Goal: Task Accomplishment & Management: Manage account settings

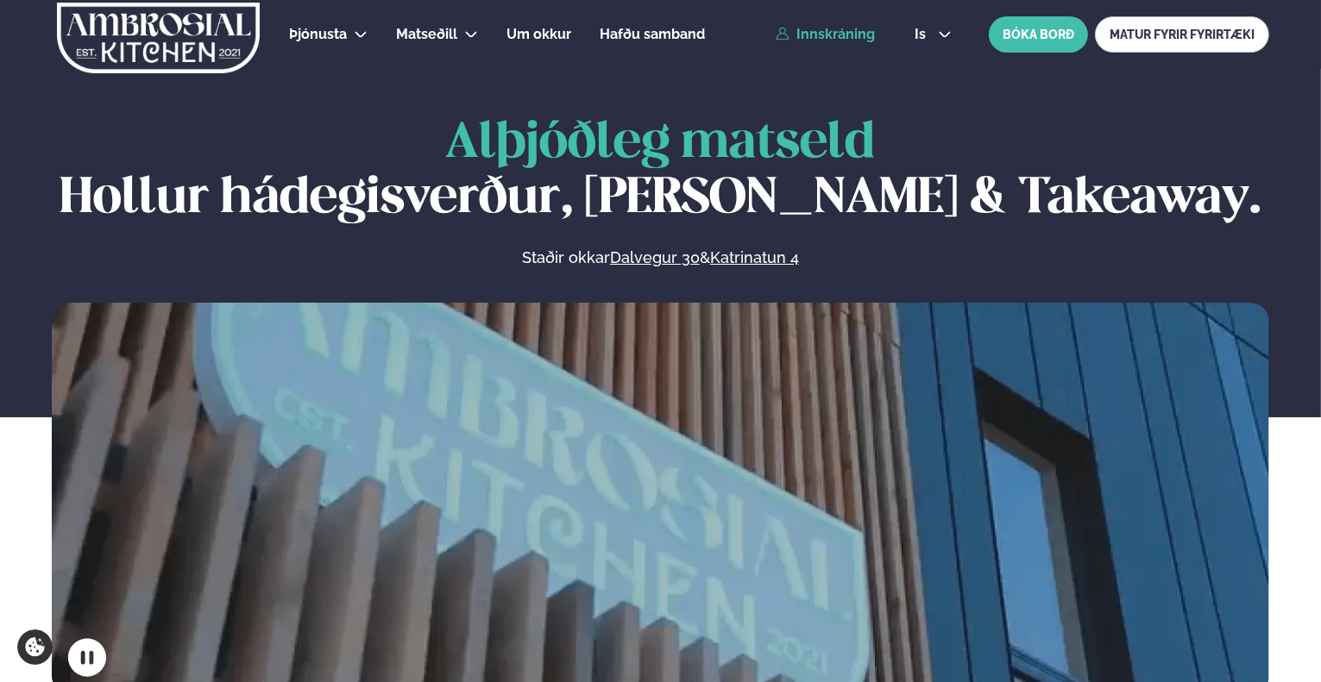
click at [804, 32] on link "Innskráning" at bounding box center [825, 35] width 99 height 16
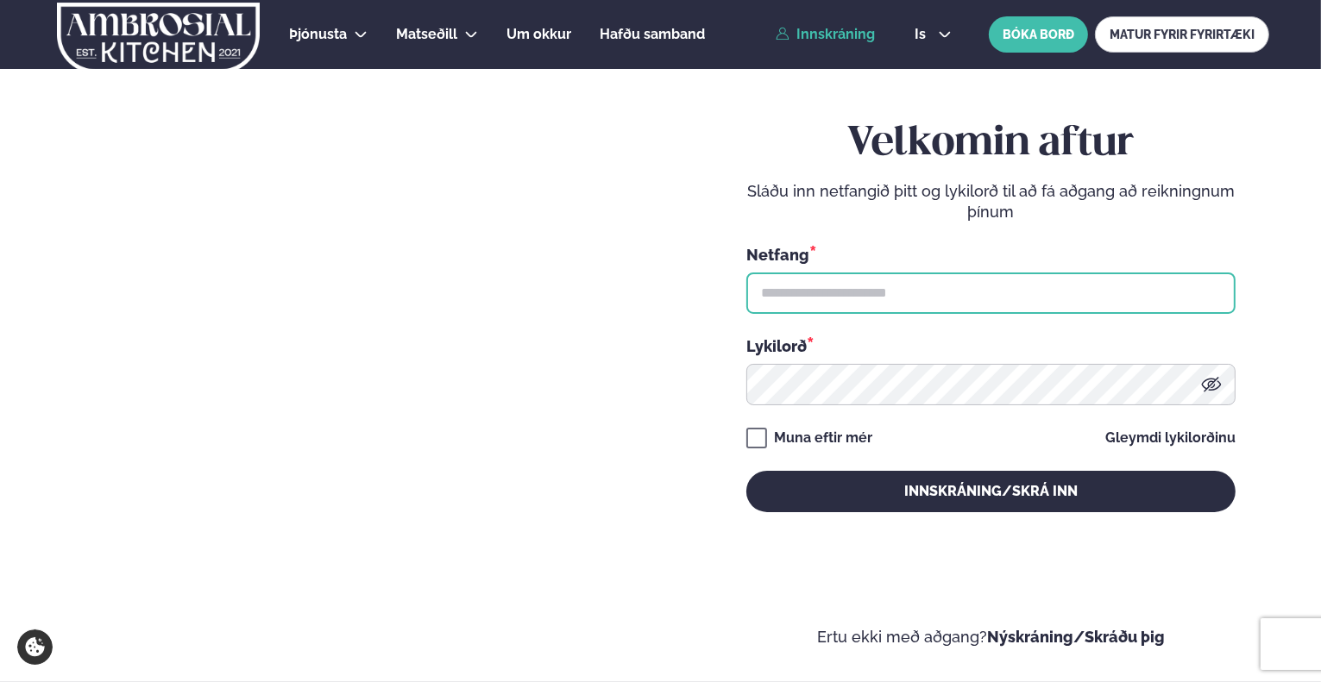
click at [839, 286] on input "text" at bounding box center [990, 293] width 489 height 41
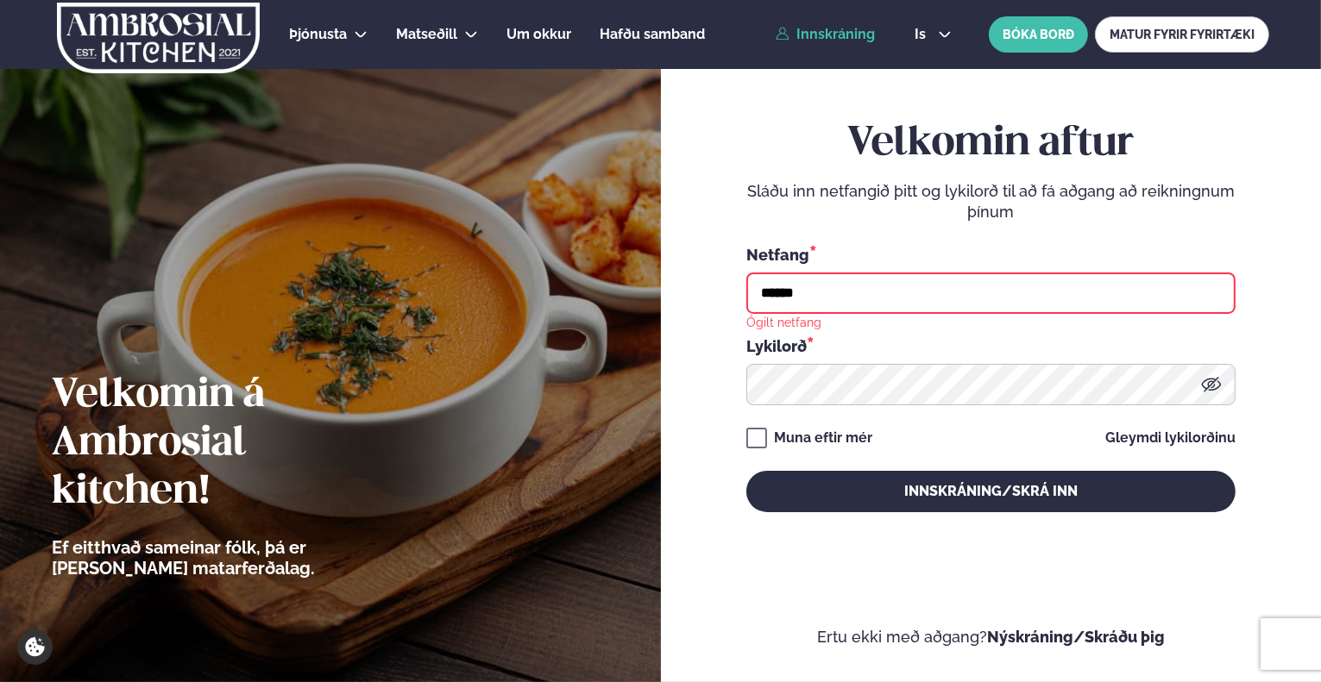
type input "**********"
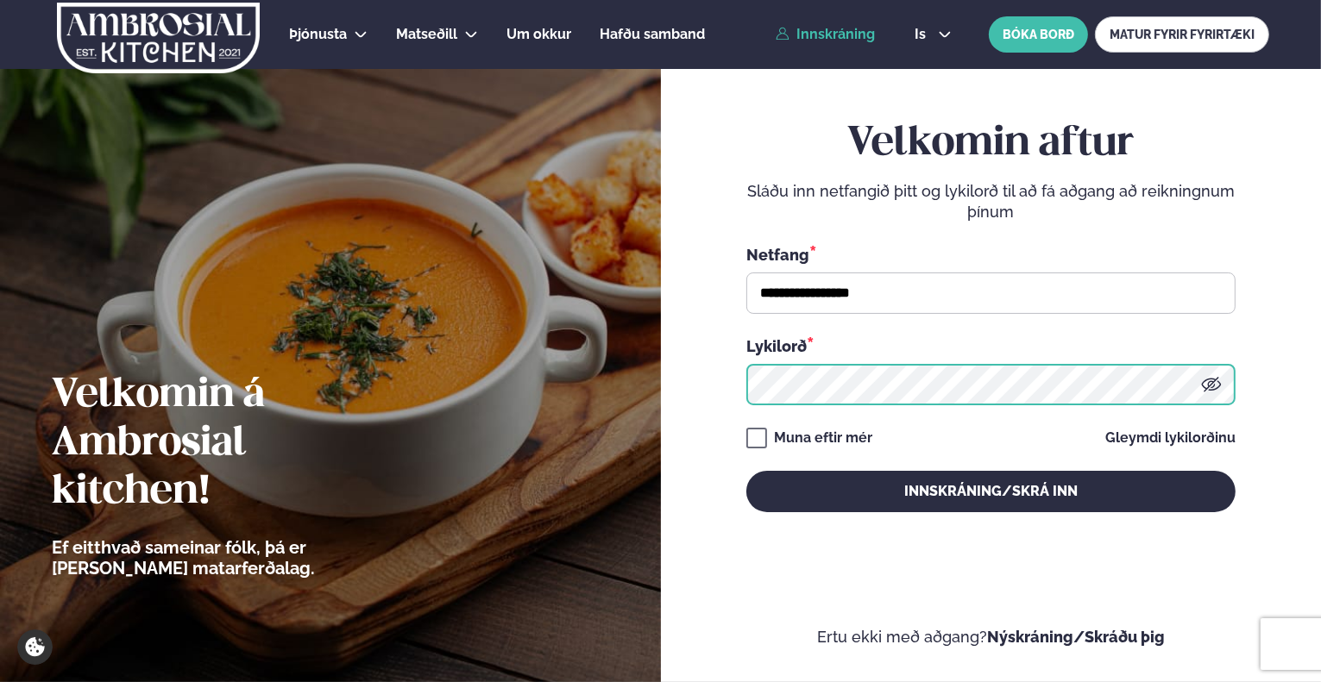
click at [746, 471] on button "Innskráning/Skrá inn" at bounding box center [990, 491] width 489 height 41
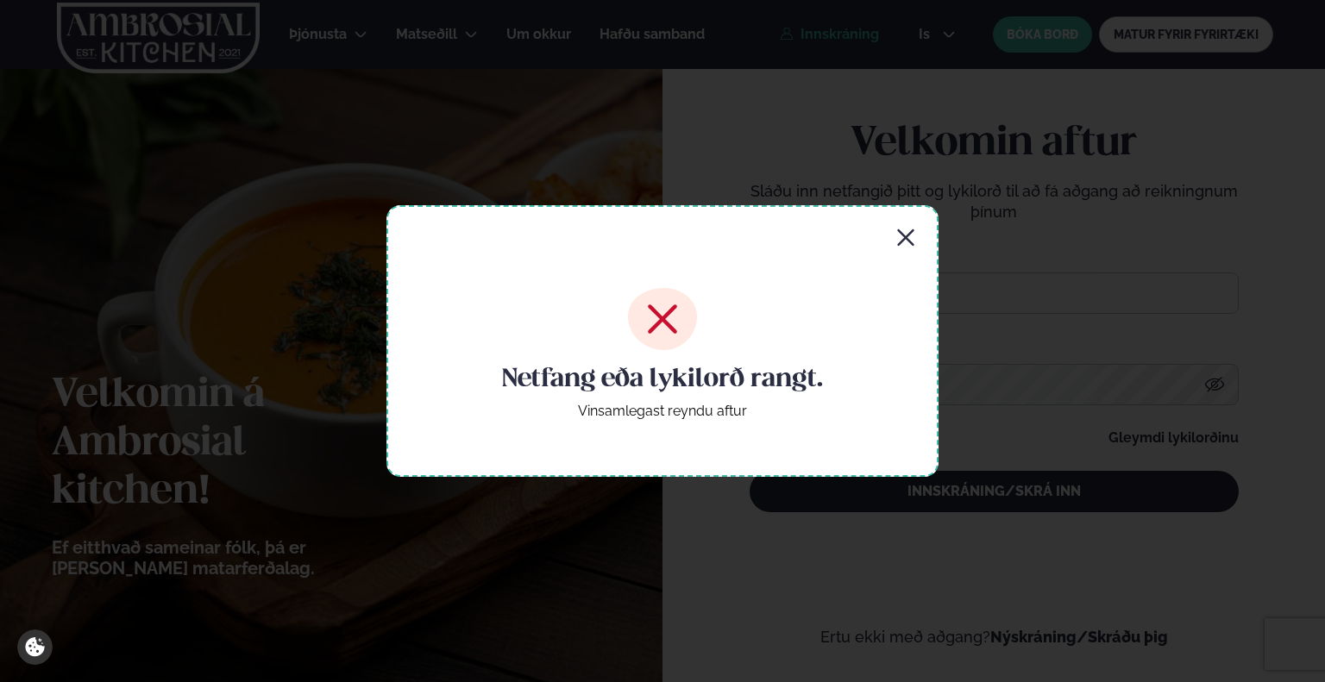
click at [901, 233] on icon "button" at bounding box center [905, 237] width 16 height 16
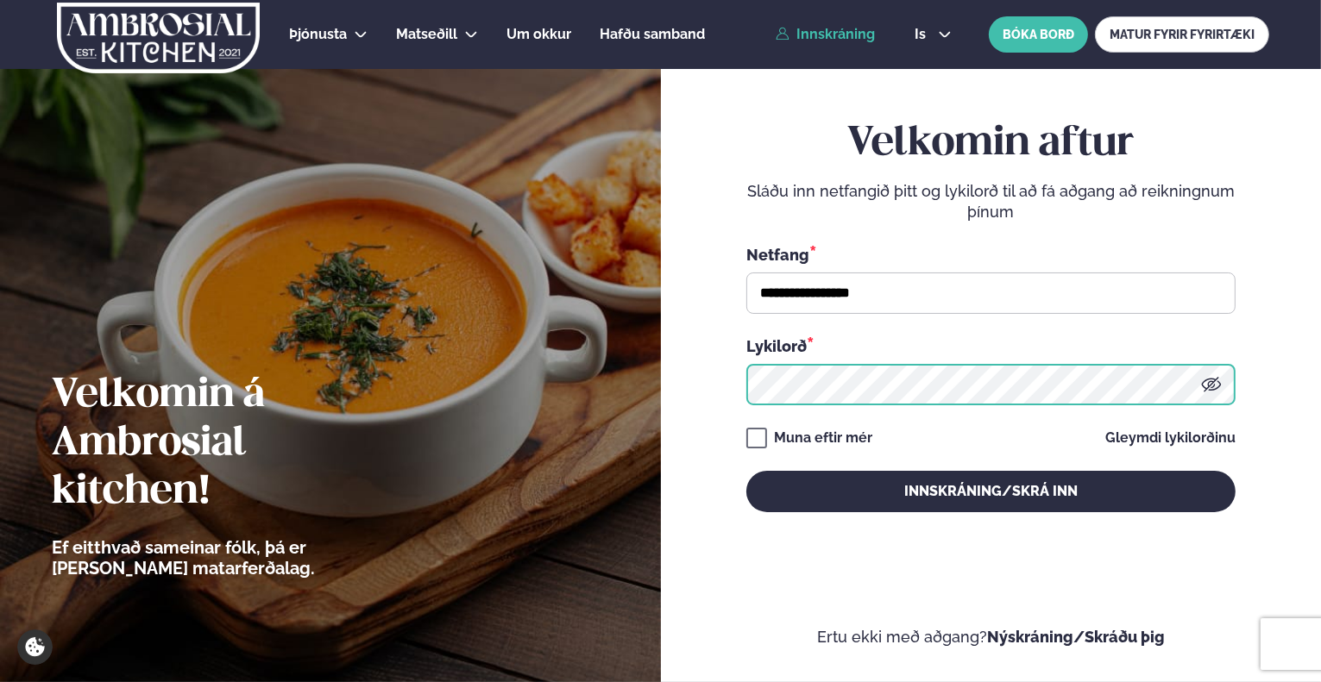
click at [514, 368] on div "**********" at bounding box center [660, 341] width 1321 height 682
click at [746, 471] on button "Innskráning/Skrá inn" at bounding box center [990, 491] width 489 height 41
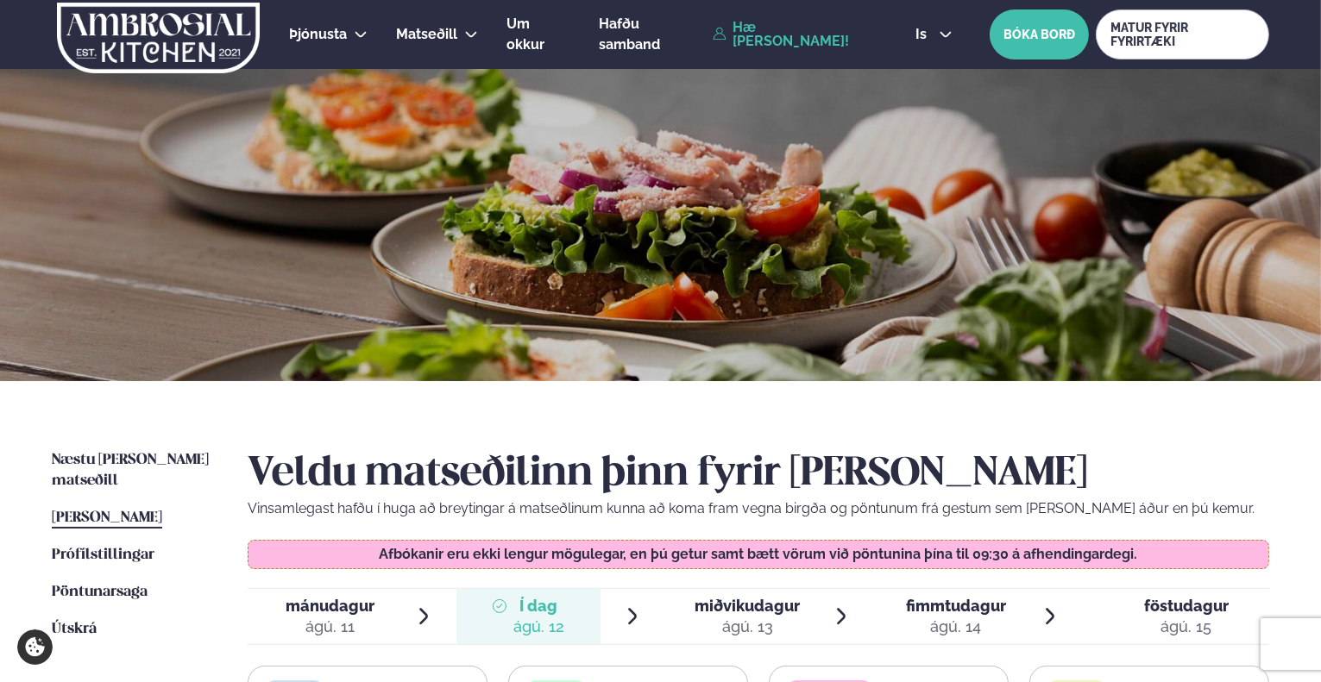
scroll to position [345, 0]
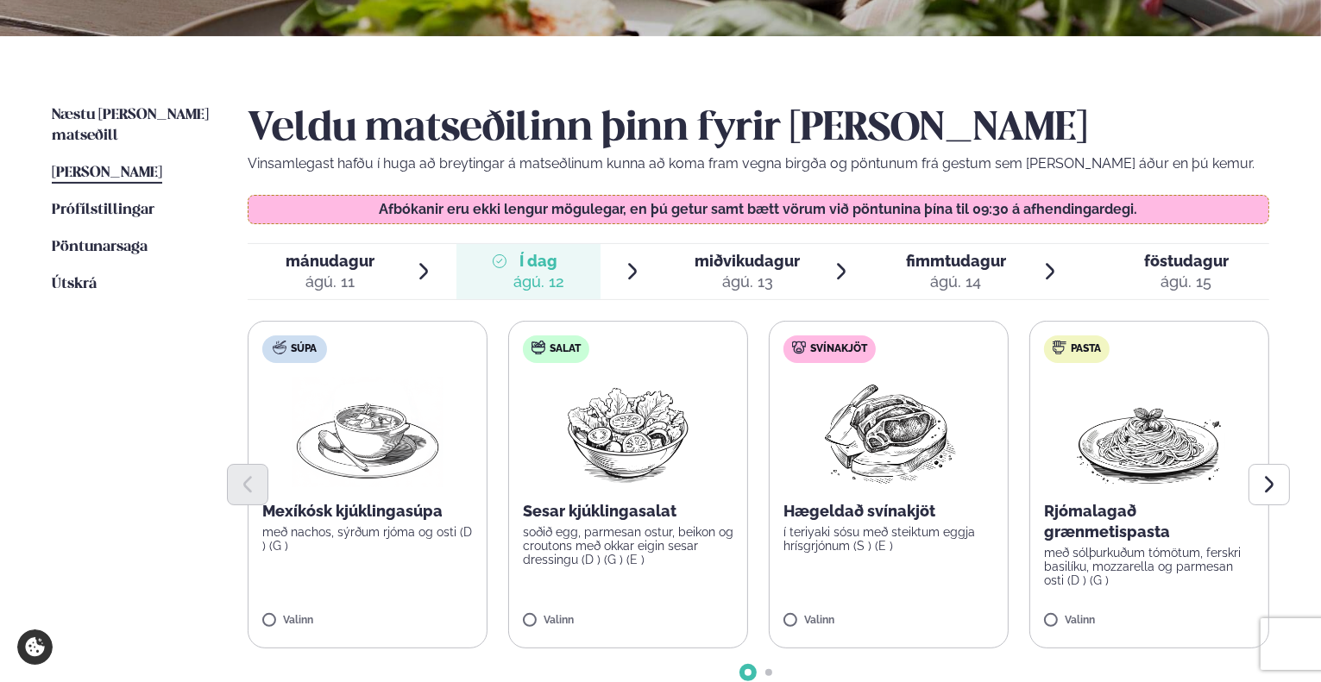
click at [551, 279] on div "ágú. 12" at bounding box center [538, 282] width 51 height 21
click at [726, 266] on span "miðvikudagur" at bounding box center [746, 261] width 105 height 18
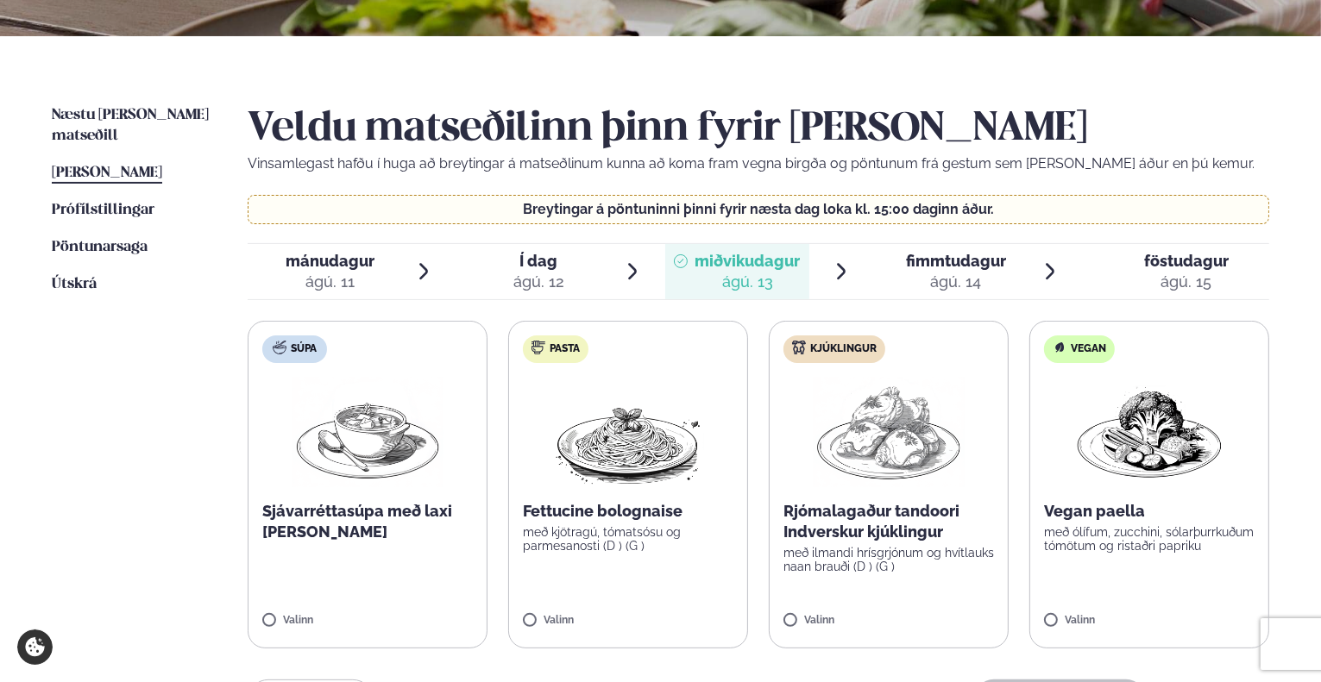
click at [569, 272] on span "Í dag Í d. [DATE]" at bounding box center [528, 271] width 144 height 55
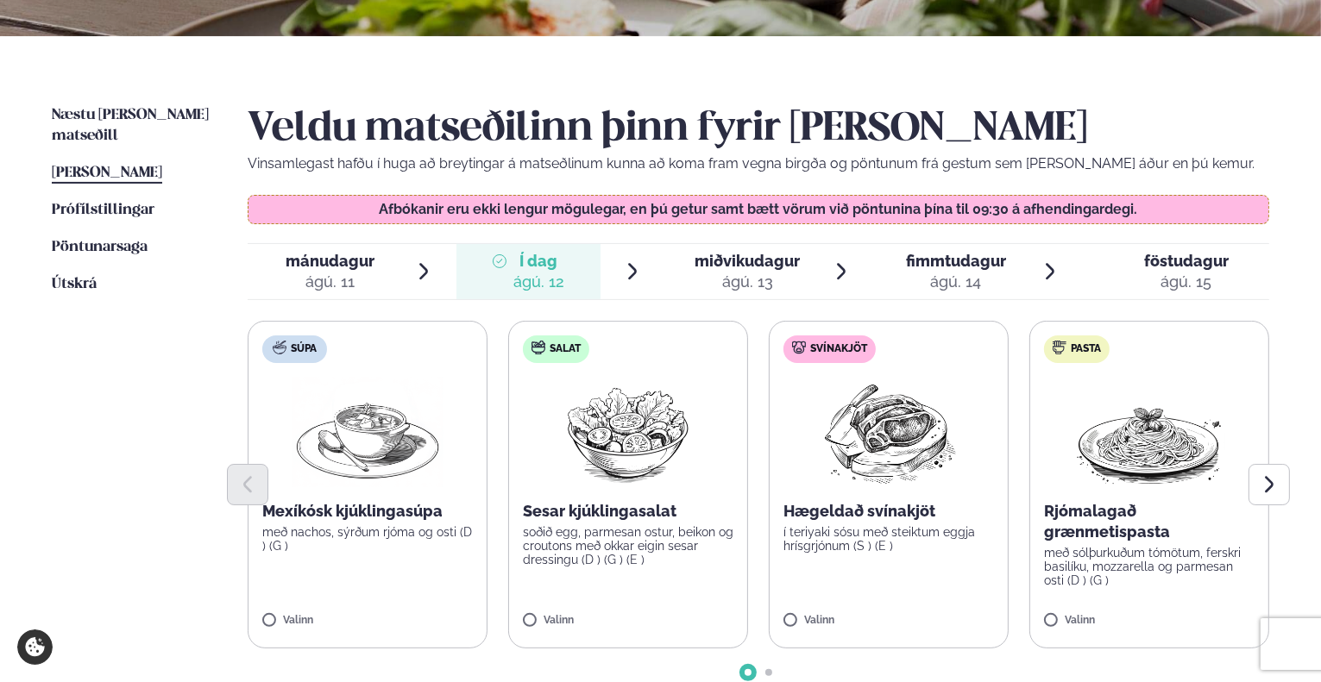
click at [727, 254] on span "miðvikudagur" at bounding box center [746, 261] width 105 height 18
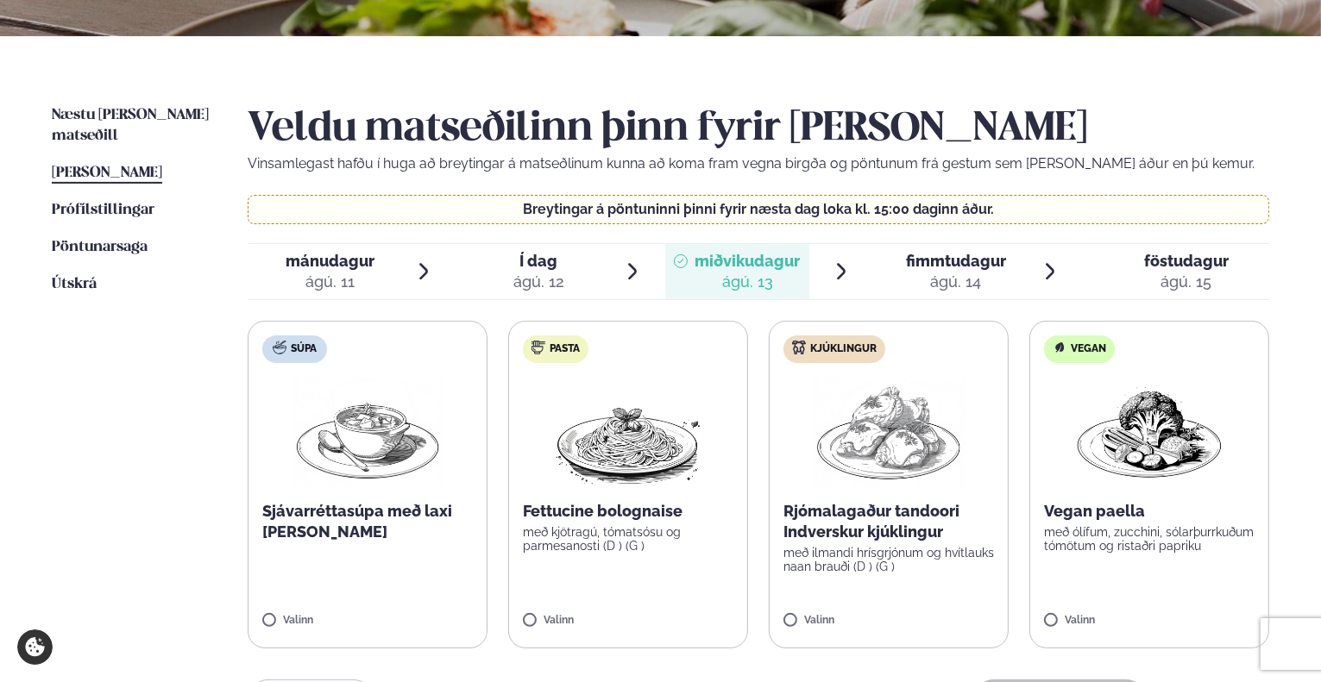
click at [904, 273] on span "fimmtudagur fim. [DATE]" at bounding box center [946, 271] width 144 height 55
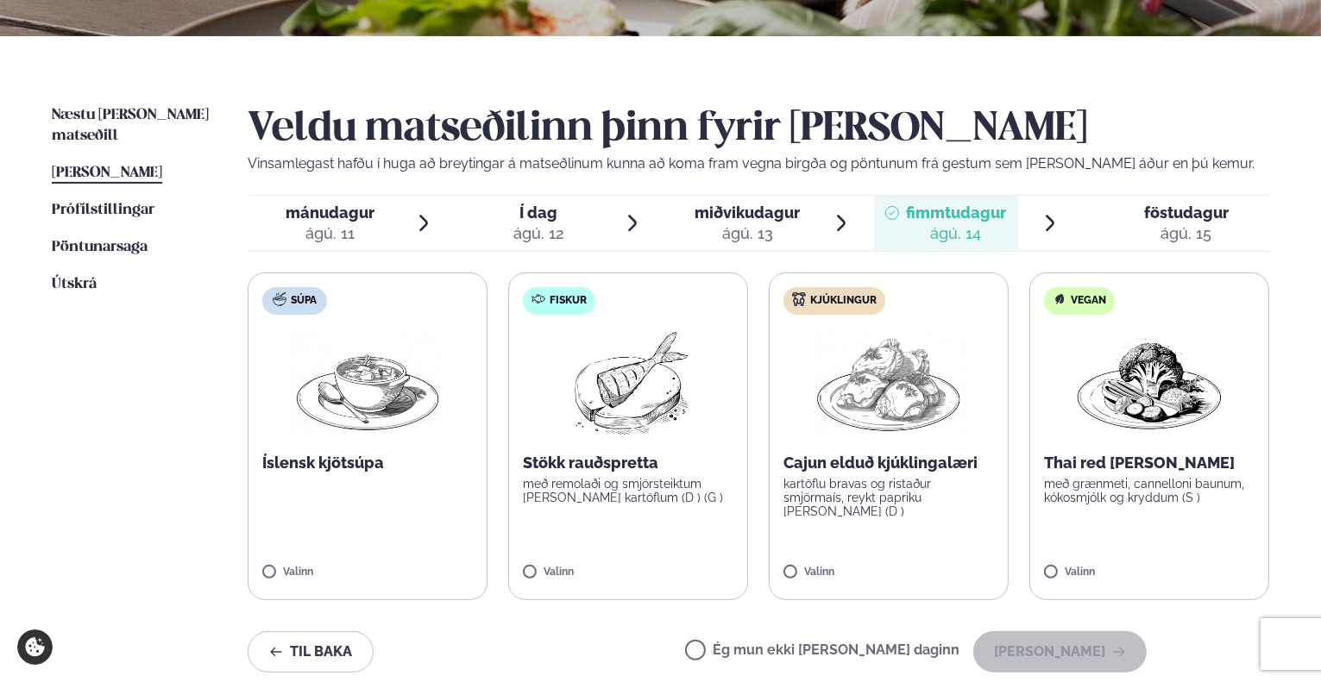
click at [1114, 219] on span "föstudagur fös. [DATE]" at bounding box center [1176, 223] width 186 height 55
